Goal: Transaction & Acquisition: Purchase product/service

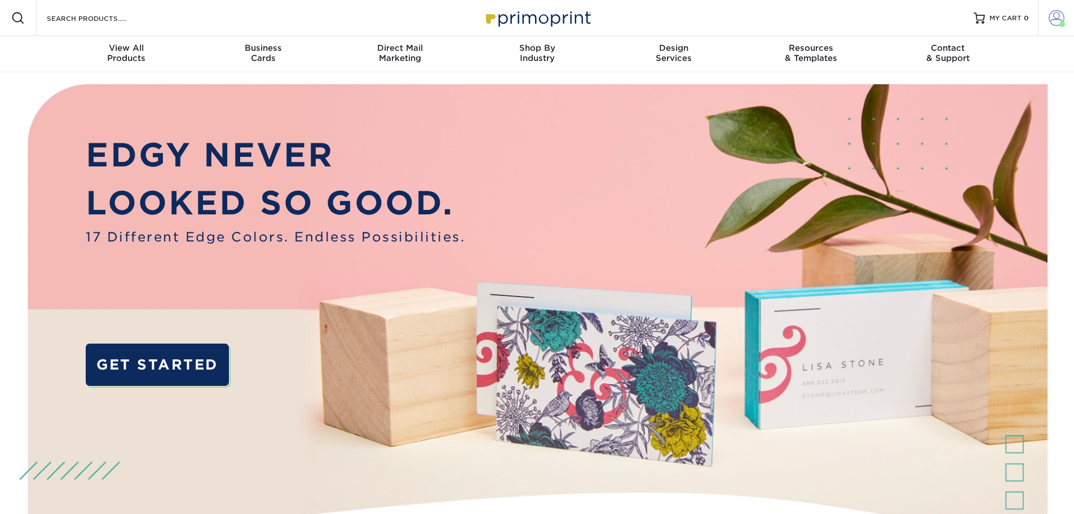
click at [1055, 23] on span at bounding box center [1057, 18] width 16 height 16
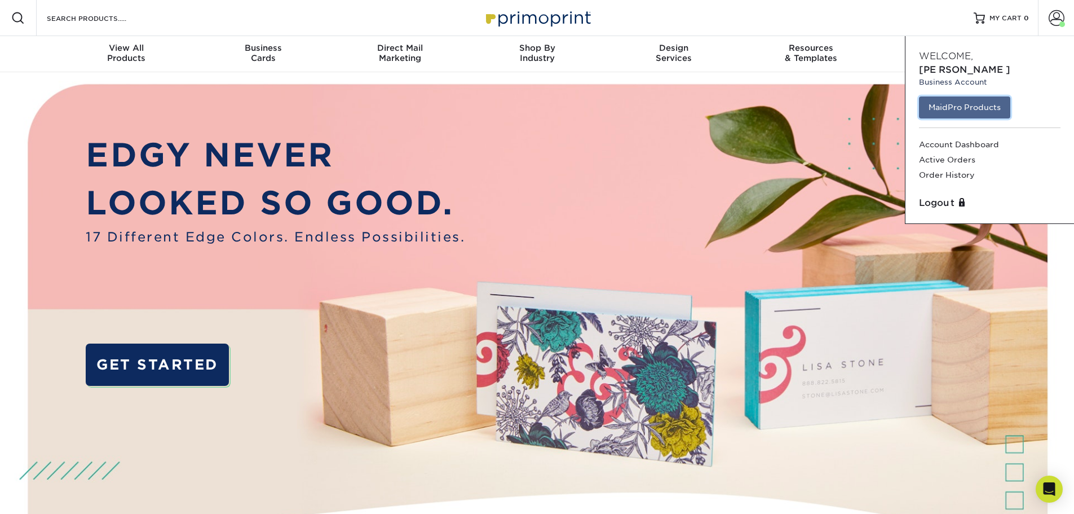
click at [978, 96] on link "MaidPro Products" at bounding box center [964, 106] width 91 height 21
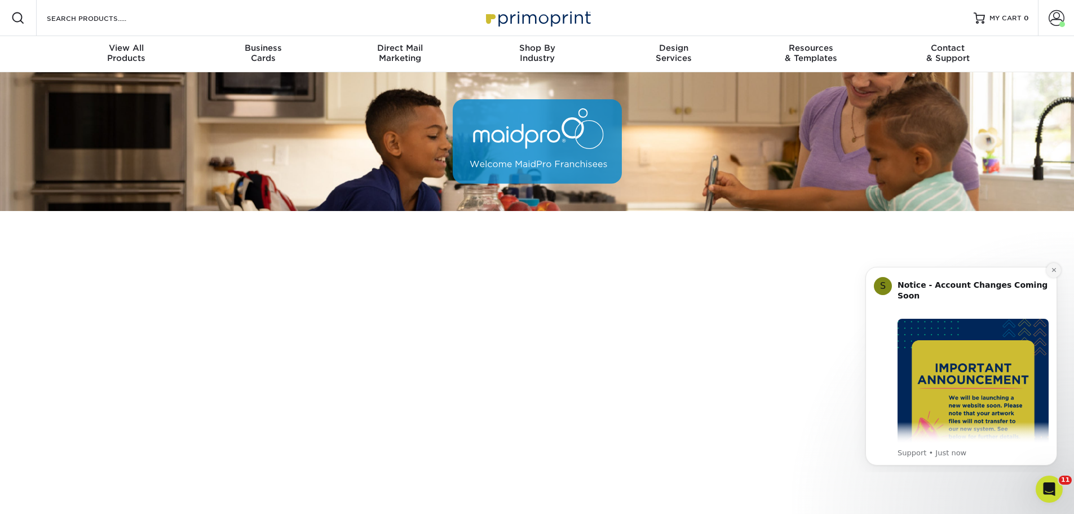
click at [1053, 272] on icon "Dismiss notification" at bounding box center [1054, 270] width 6 height 6
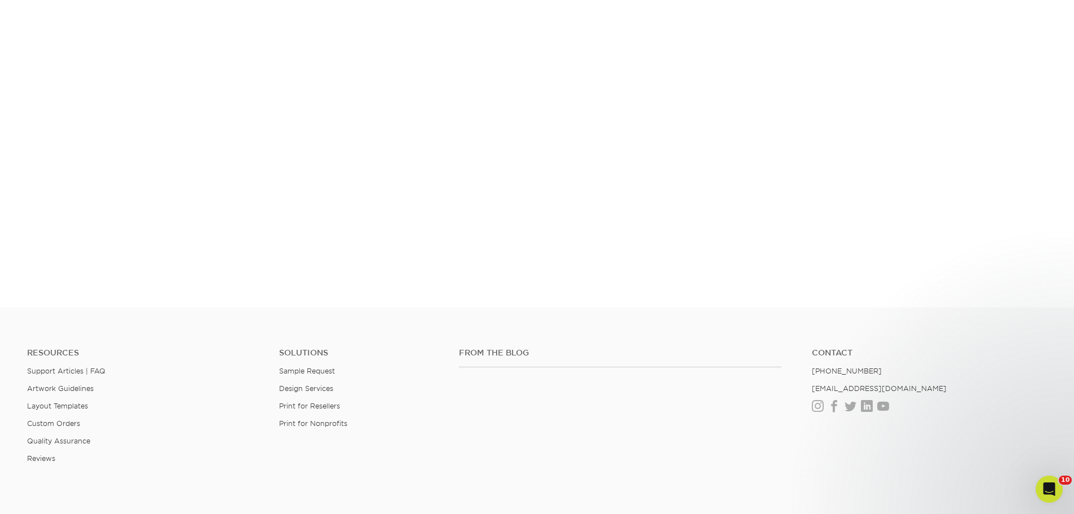
scroll to position [210, 0]
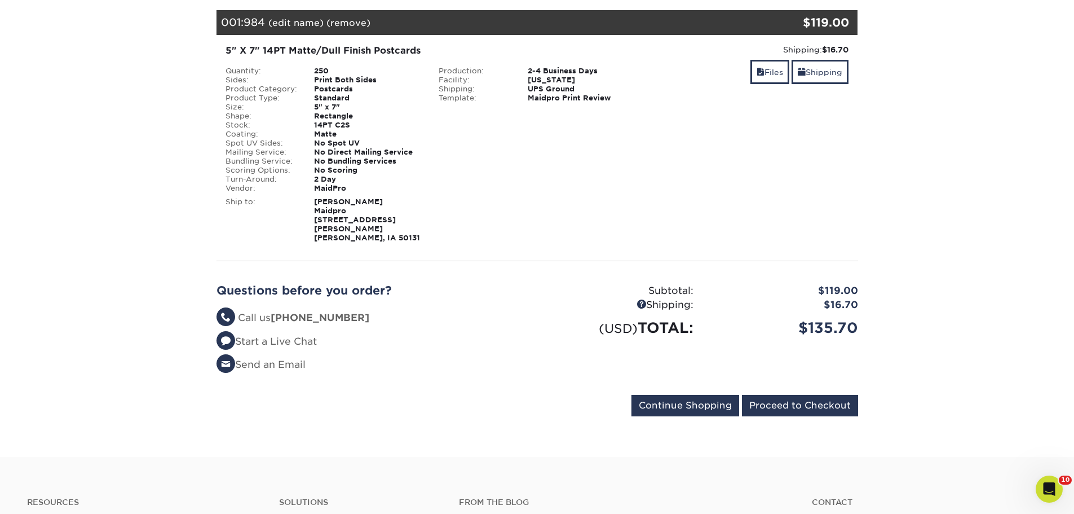
scroll to position [226, 0]
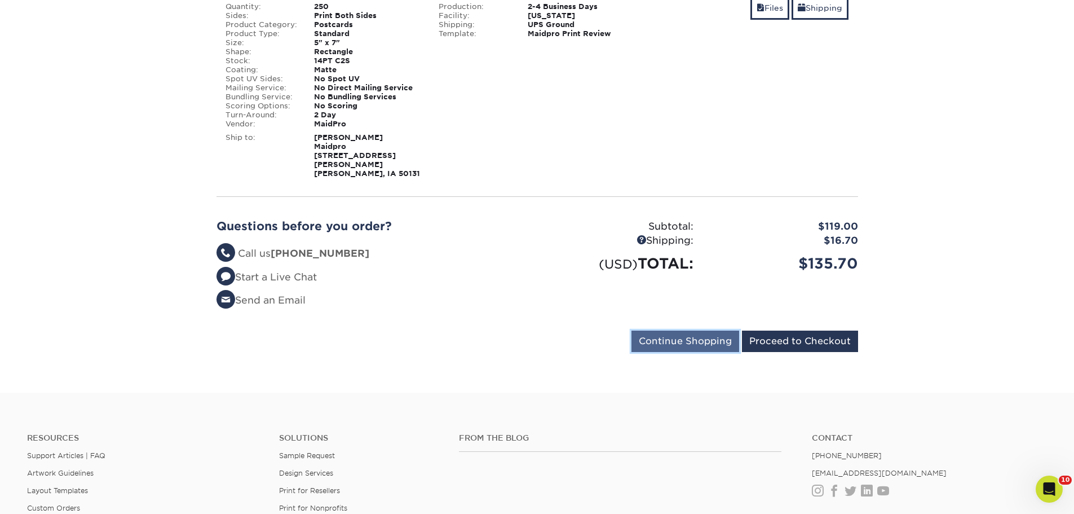
click at [695, 330] on input "Continue Shopping" at bounding box center [686, 340] width 108 height 21
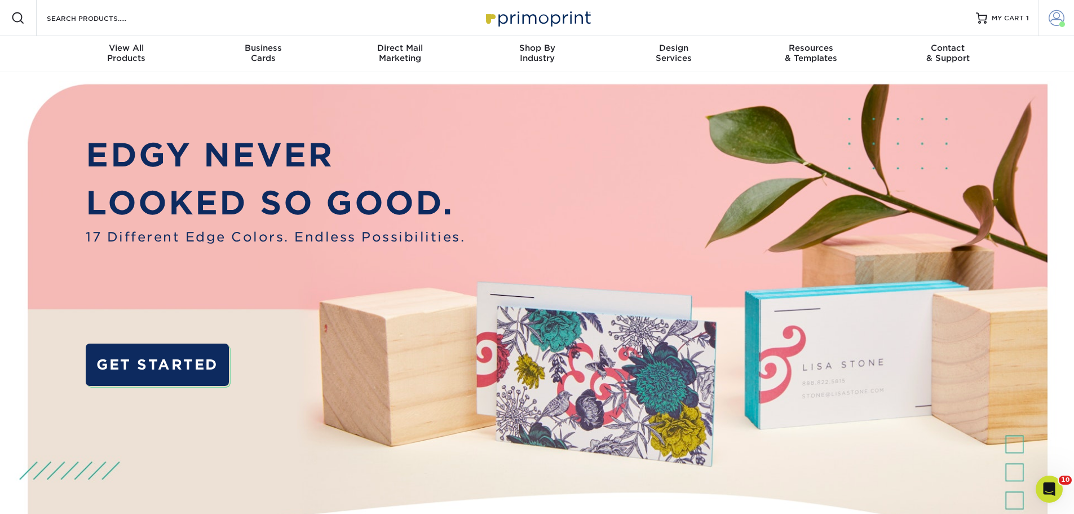
click at [1053, 17] on span at bounding box center [1057, 18] width 16 height 16
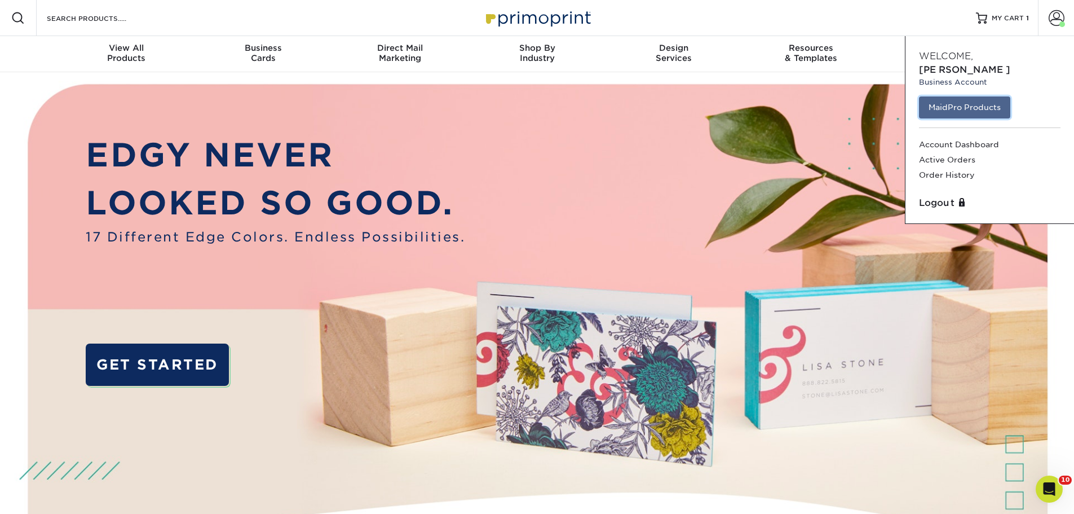
click at [981, 97] on link "MaidPro Products" at bounding box center [964, 106] width 91 height 21
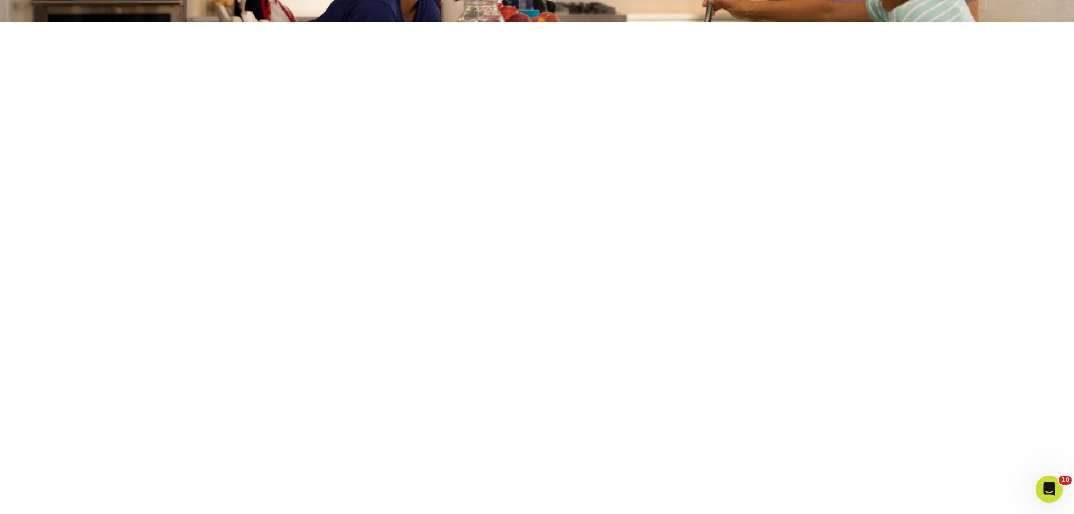
scroll to position [98, 0]
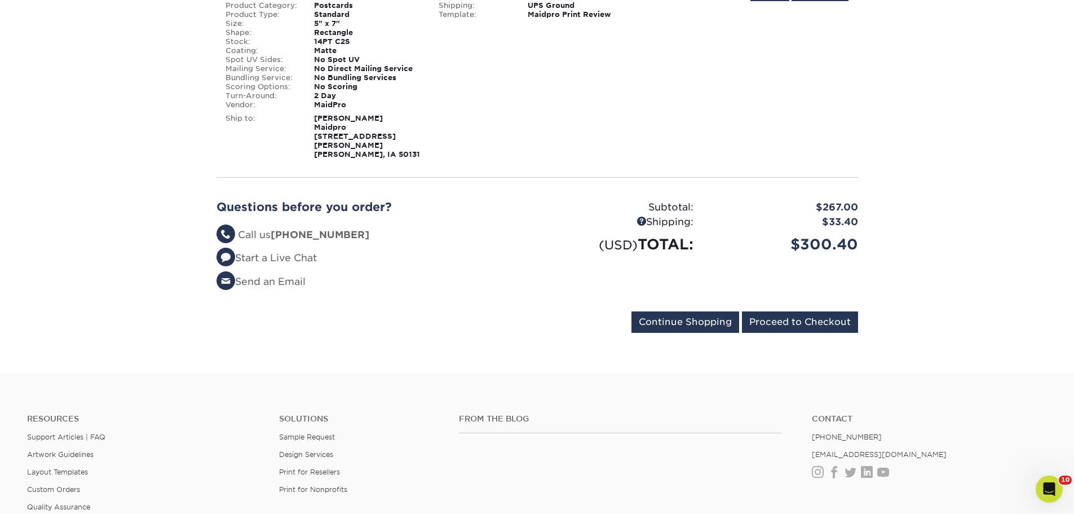
scroll to position [508, 0]
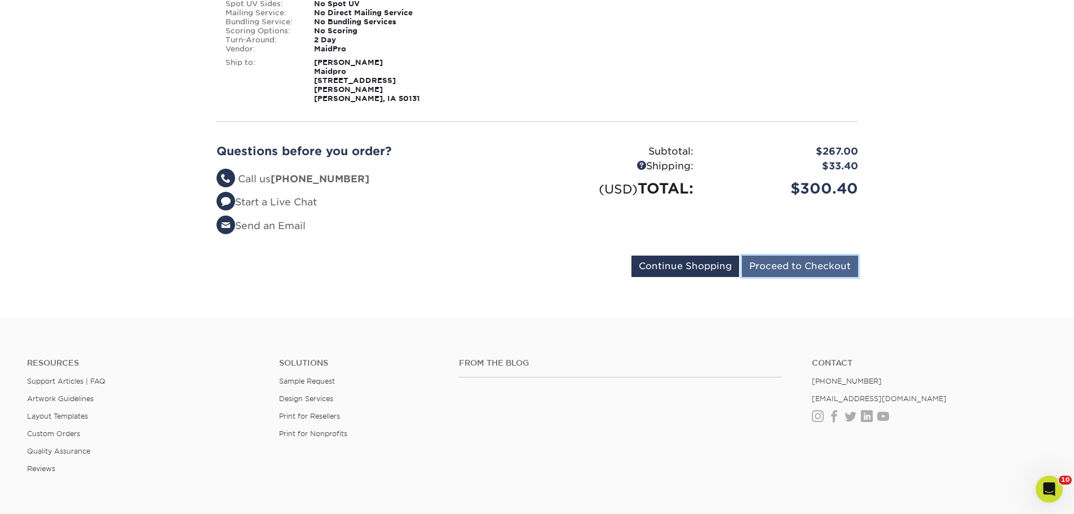
click at [795, 255] on input "Proceed to Checkout" at bounding box center [800, 265] width 116 height 21
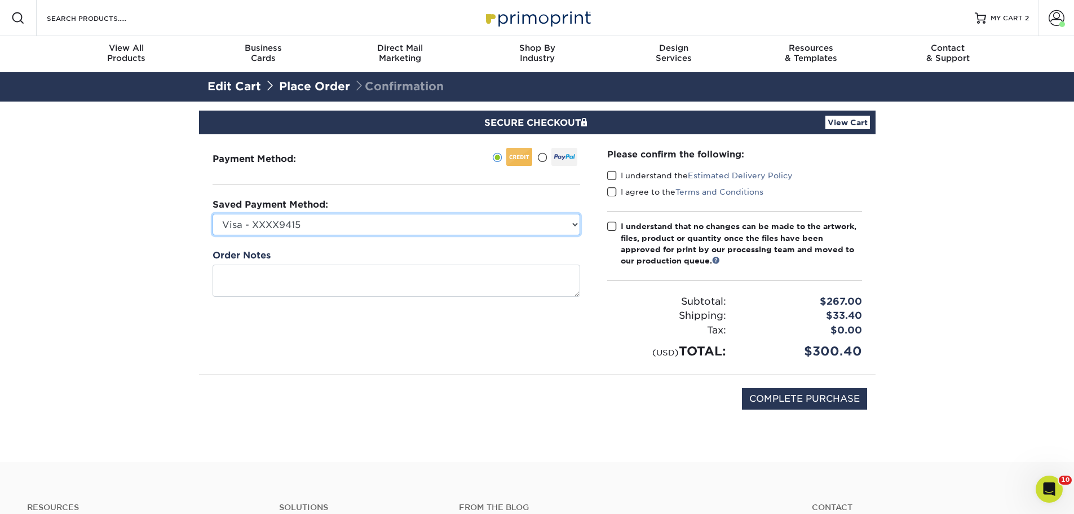
click at [513, 224] on select "Visa - XXXX9415 Visa - XXXX1504 Visa - XXXX7550 Visa - XXXX7444 Visa - XXXX5298…" at bounding box center [397, 224] width 368 height 21
click at [555, 228] on select "Visa - XXXX9415 Visa - XXXX1504 Visa - XXXX7550 Visa - XXXX7444 Visa - XXXX5298…" at bounding box center [397, 224] width 368 height 21
select select "48373"
click at [213, 214] on select "Visa - XXXX9415 Visa - XXXX1504 Visa - XXXX7550 Visa - XXXX7444 Visa - XXXX5298…" at bounding box center [397, 224] width 368 height 21
click at [615, 174] on span at bounding box center [612, 175] width 10 height 11
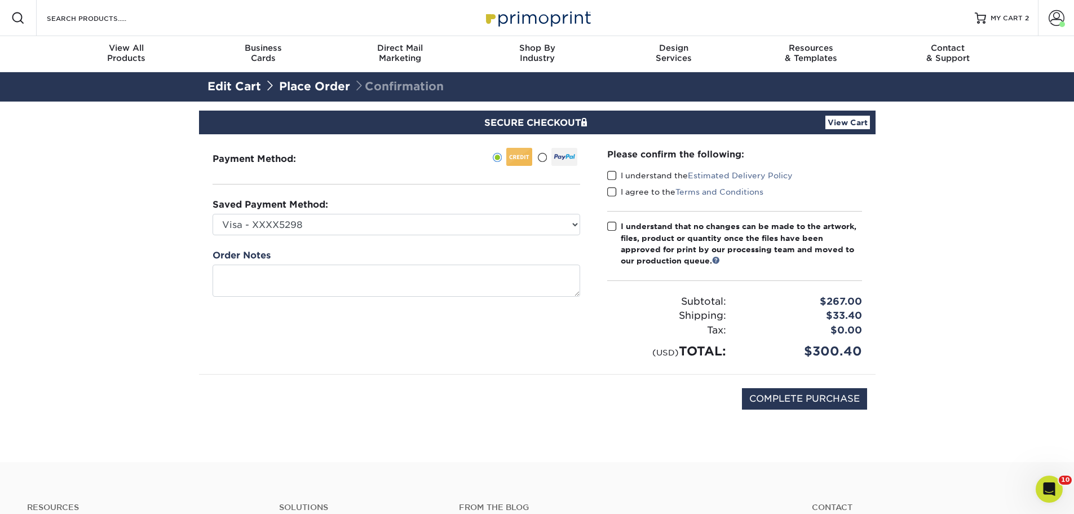
click at [0, 0] on input "I understand the Estimated Delivery Policy" at bounding box center [0, 0] width 0 height 0
click at [610, 190] on span at bounding box center [612, 192] width 10 height 11
click at [0, 0] on input "I agree to the Terms and Conditions" at bounding box center [0, 0] width 0 height 0
click at [616, 223] on span at bounding box center [612, 226] width 10 height 11
click at [0, 0] on input "I understand that no changes can be made to the artwork, files, product or quan…" at bounding box center [0, 0] width 0 height 0
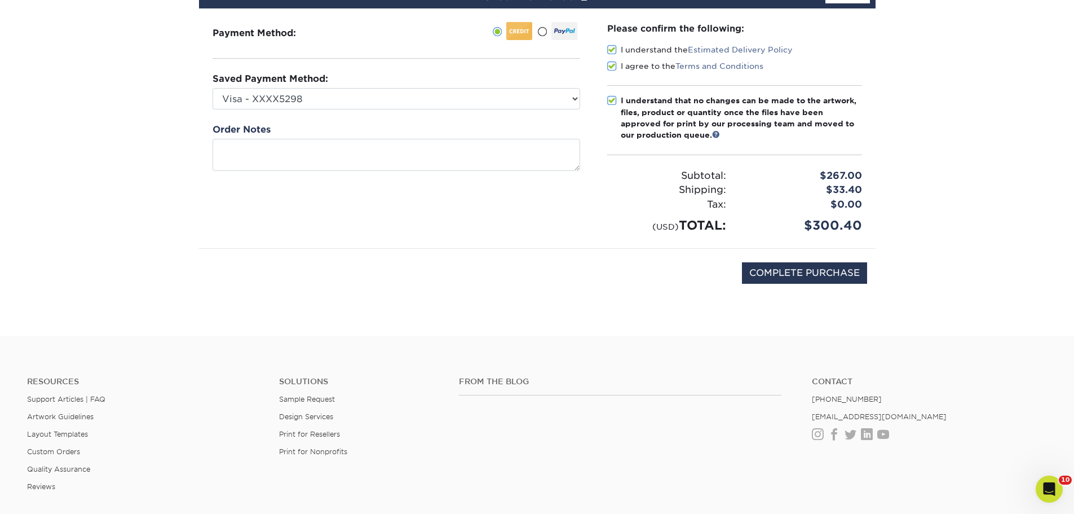
scroll to position [113, 0]
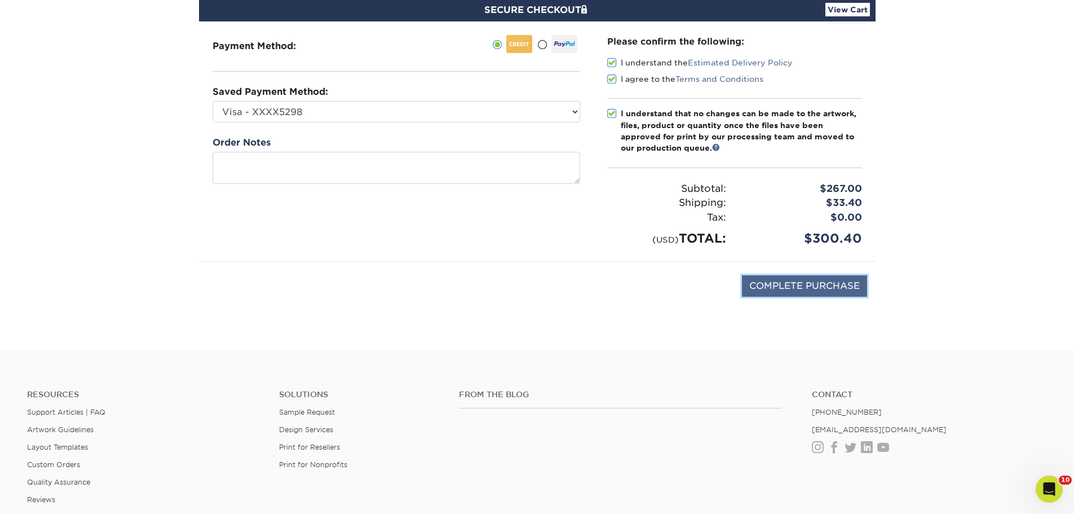
click at [815, 290] on input "COMPLETE PURCHASE" at bounding box center [804, 285] width 125 height 21
type input "PROCESSING, PLEASE WAIT..."
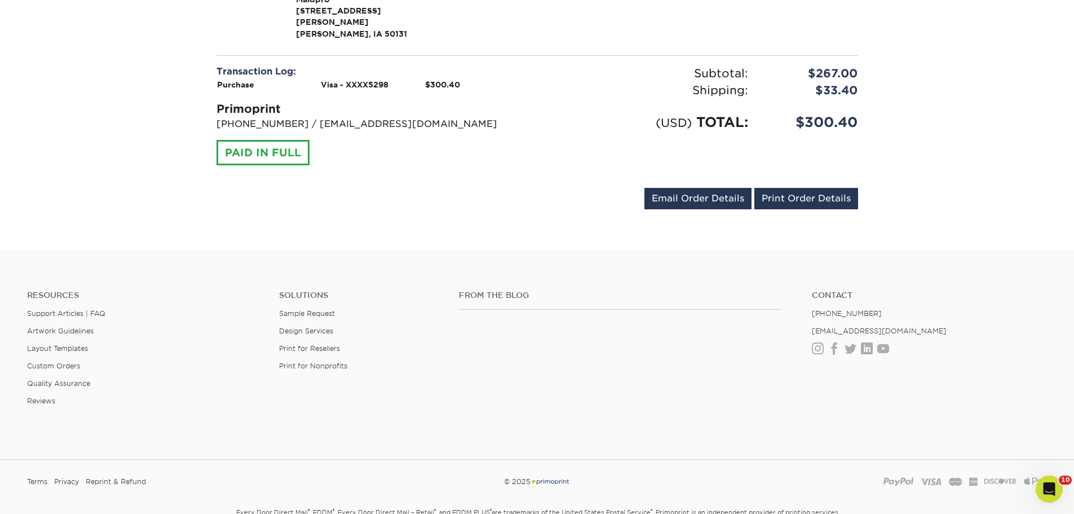
scroll to position [862, 0]
